Goal: Find specific page/section: Find specific page/section

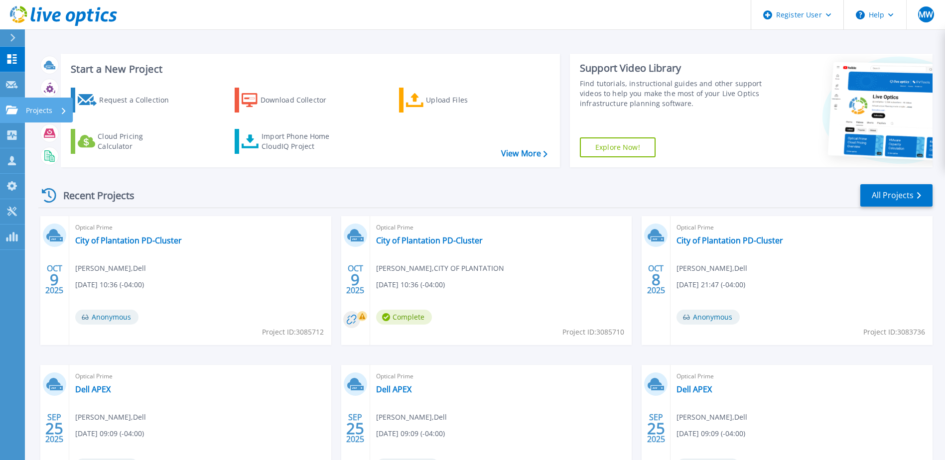
click at [18, 110] on div "Projects" at bounding box center [29, 110] width 46 height 9
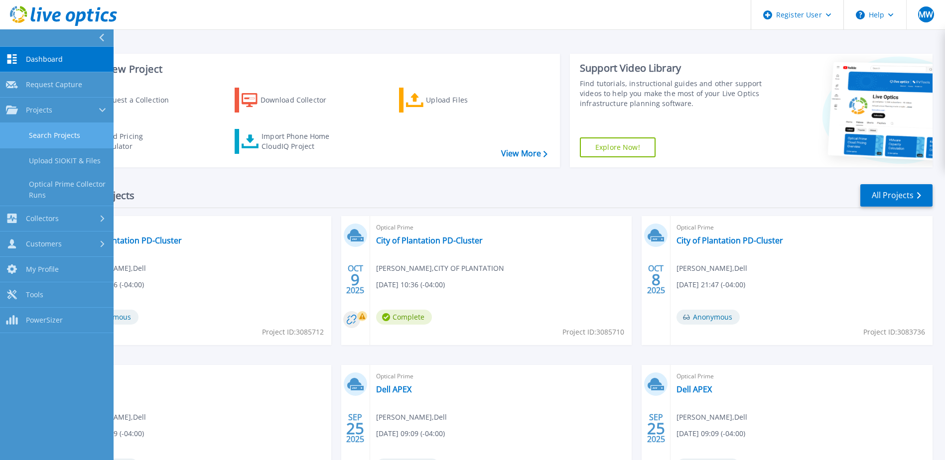
click at [75, 144] on link "Search Projects" at bounding box center [57, 135] width 114 height 25
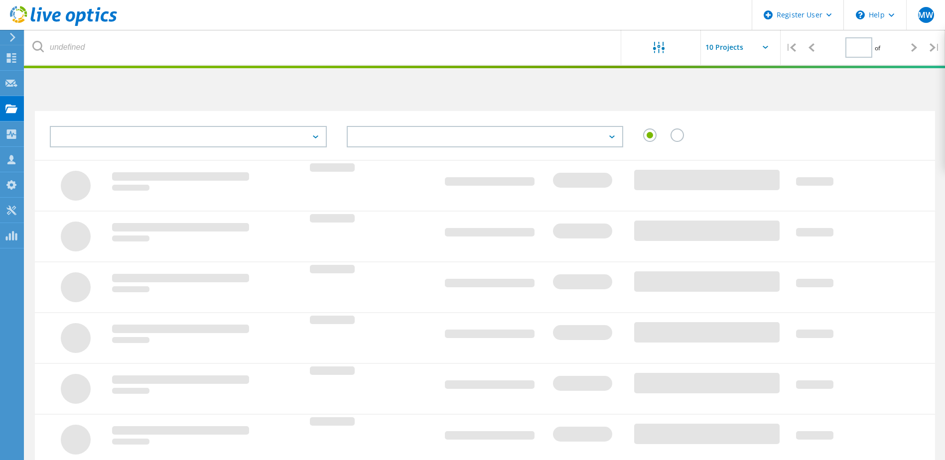
type input "1"
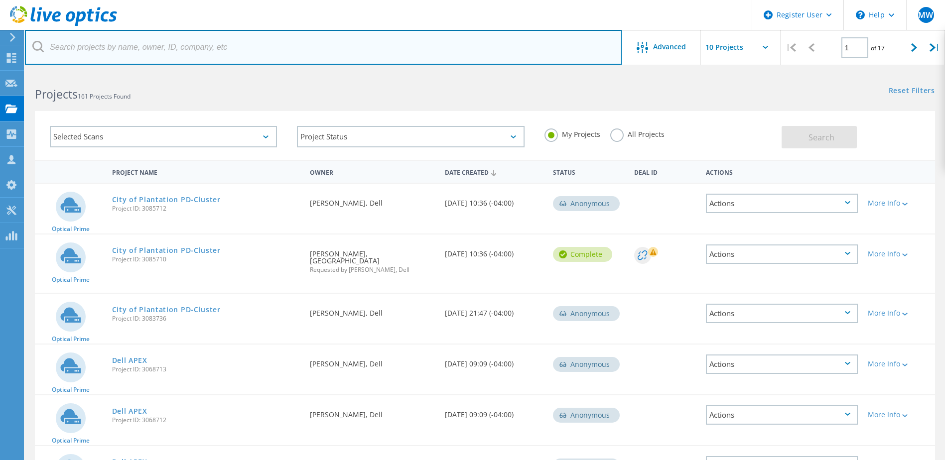
paste input "rgutierrez@browardhealth.org"
type input "rgutierrez@browardhealth.org"
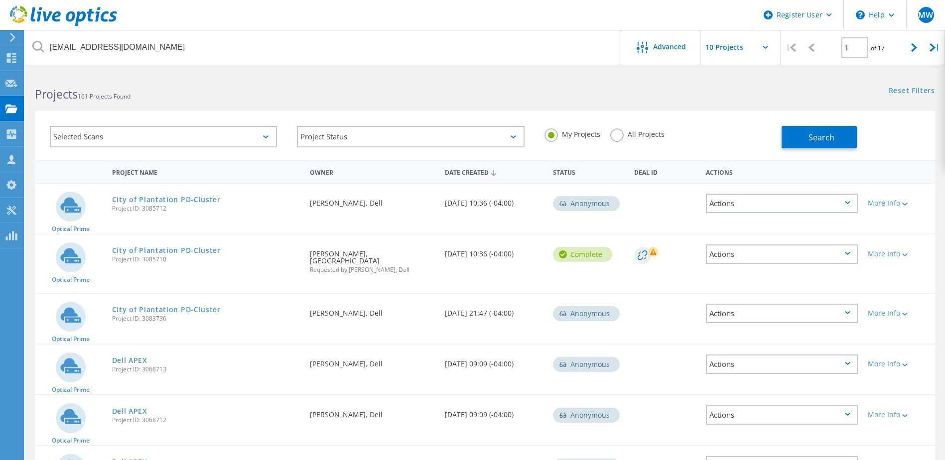
click at [429, 92] on h2 "Projects 161 Projects Found" at bounding box center [255, 94] width 440 height 16
click at [630, 133] on label "All Projects" at bounding box center [637, 132] width 54 height 9
click at [0, 0] on input "All Projects" at bounding box center [0, 0] width 0 height 0
click at [815, 137] on span "Search" at bounding box center [821, 137] width 26 height 11
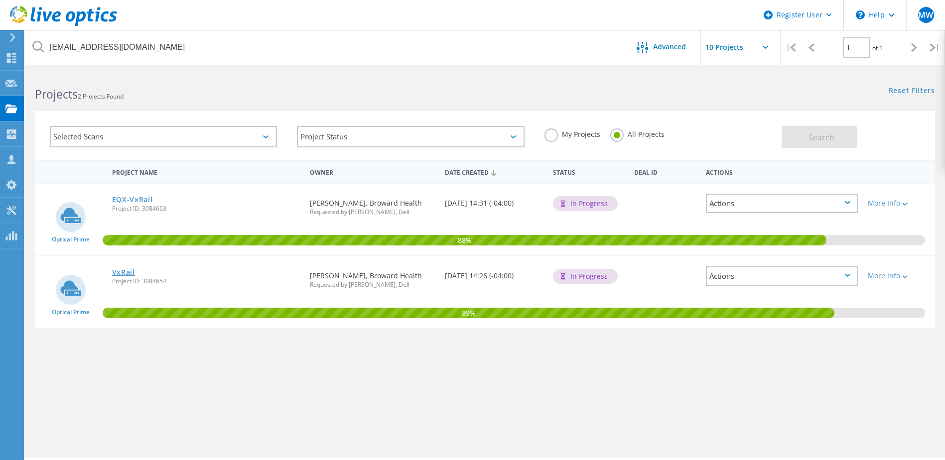
click at [128, 272] on link "VxRail" at bounding box center [123, 272] width 23 height 7
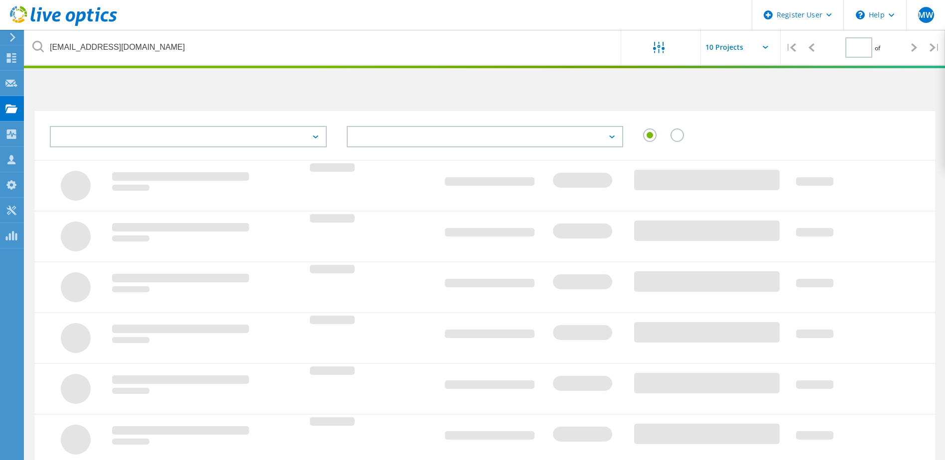
type input "1"
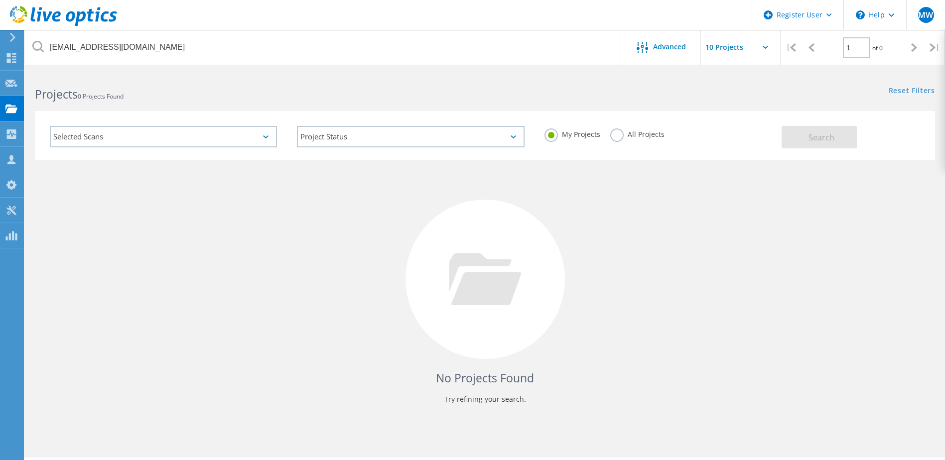
click at [592, 128] on div "My Projects All Projects" at bounding box center [657, 134] width 247 height 37
click at [621, 131] on label "All Projects" at bounding box center [637, 132] width 54 height 9
click at [0, 0] on input "All Projects" at bounding box center [0, 0] width 0 height 0
click at [846, 136] on button "Search" at bounding box center [818, 137] width 75 height 22
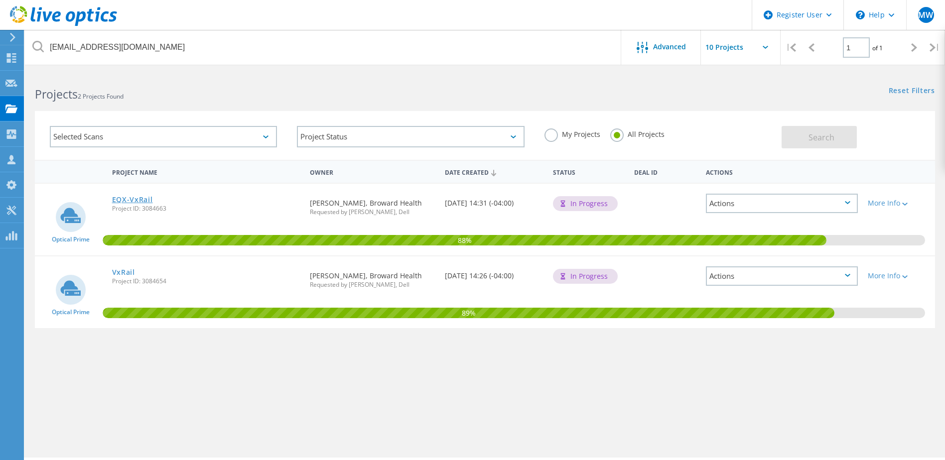
click at [145, 203] on link "EQX-VxRail" at bounding box center [132, 199] width 41 height 7
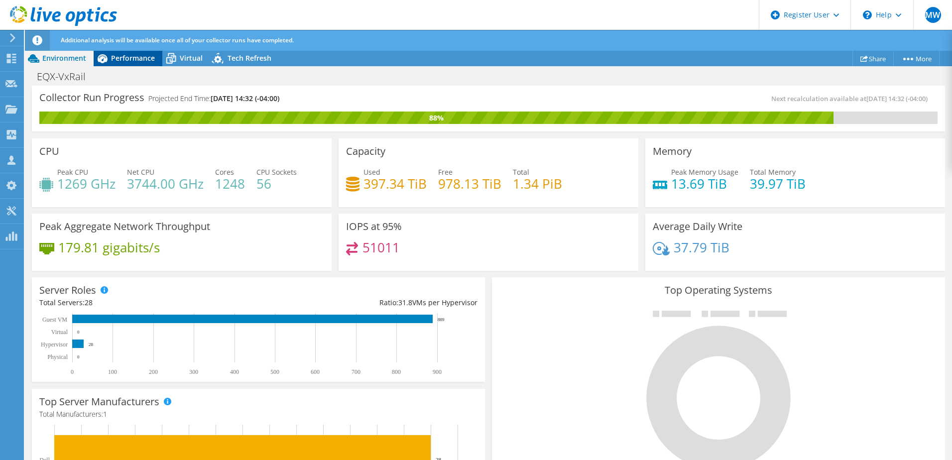
click at [117, 52] on div "Performance" at bounding box center [128, 58] width 69 height 16
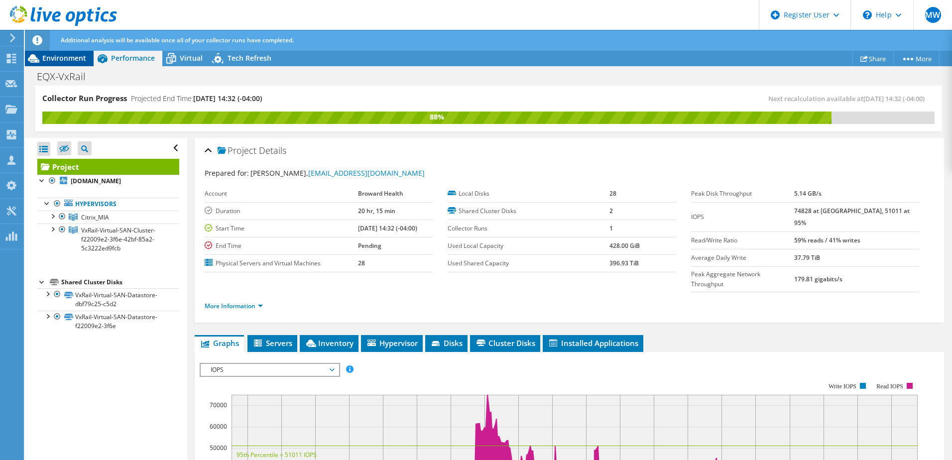
click at [80, 57] on span "Environment" at bounding box center [64, 57] width 44 height 9
